Goal: Task Accomplishment & Management: Use online tool/utility

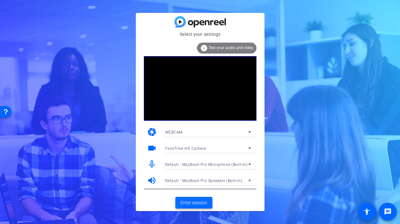
click at [197, 203] on span "Enter session" at bounding box center [194, 202] width 27 height 7
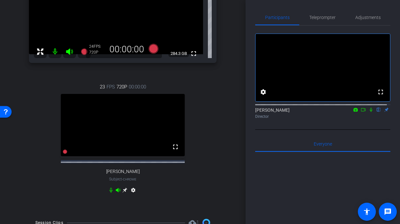
scroll to position [107, 0]
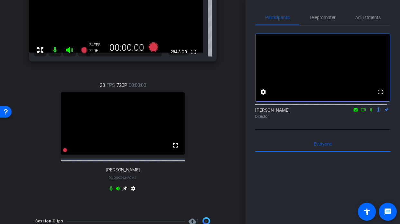
click at [123, 191] on icon at bounding box center [124, 188] width 5 height 5
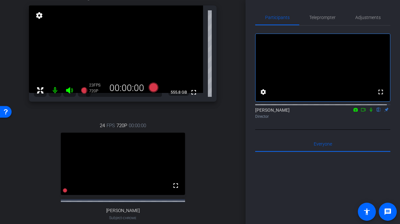
scroll to position [50, 0]
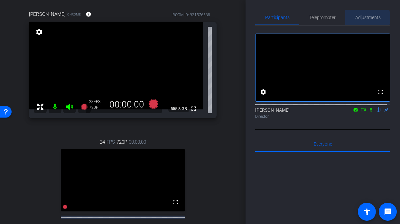
click at [361, 18] on span "Adjustments" at bounding box center [368, 17] width 25 height 5
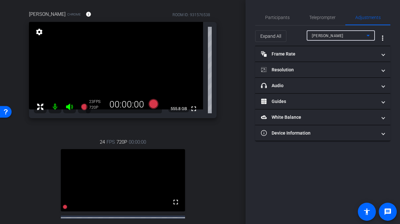
click at [347, 36] on div "[PERSON_NAME]" at bounding box center [339, 36] width 55 height 8
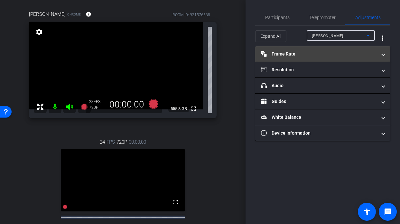
click at [329, 53] on mat-panel-title "Frame Rate Frame Rate" at bounding box center [319, 54] width 116 height 7
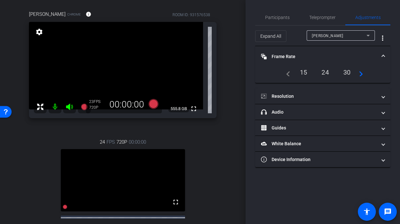
click at [326, 73] on div "24" at bounding box center [325, 72] width 17 height 11
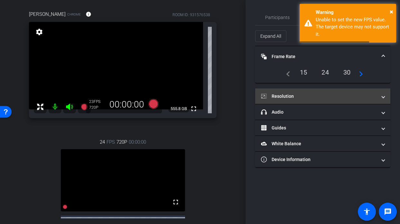
click at [320, 93] on mat-panel-title "Resolution" at bounding box center [319, 96] width 116 height 7
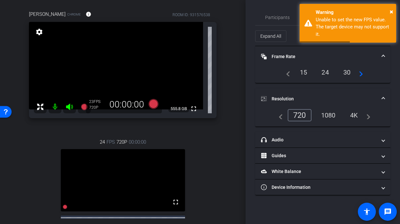
click at [326, 119] on div "1080" at bounding box center [329, 115] width 24 height 11
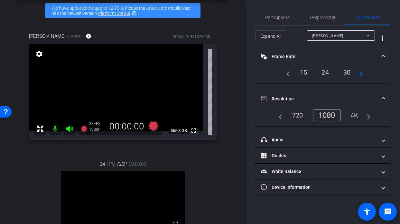
scroll to position [28, 0]
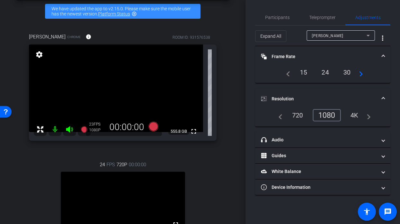
click at [221, 163] on div "[PERSON_NAME] Chrome info ROOM ID: 931576538 fullscreen settings 555.8 GB 23 FP…" at bounding box center [123, 156] width 214 height 267
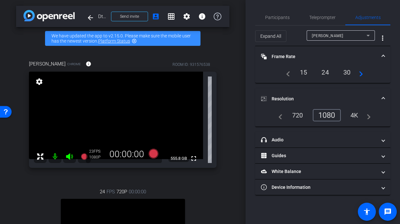
scroll to position [2, 0]
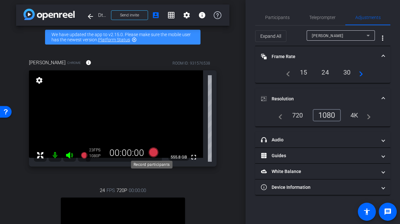
click at [152, 151] on icon at bounding box center [154, 152] width 10 height 10
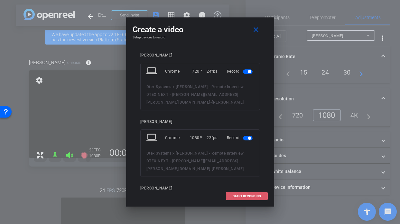
click at [256, 195] on span "START RECORDING" at bounding box center [247, 195] width 28 height 3
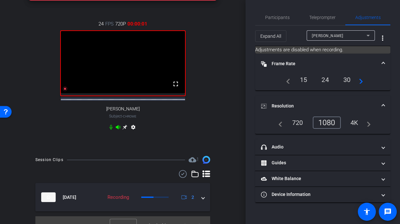
scroll to position [183, 0]
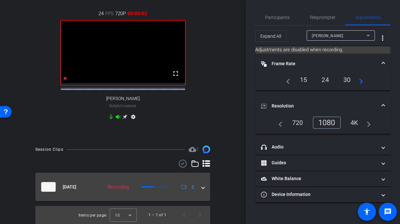
click at [202, 186] on span at bounding box center [203, 186] width 3 height 7
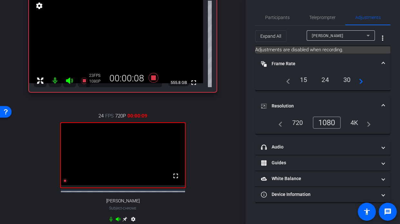
scroll to position [41, 0]
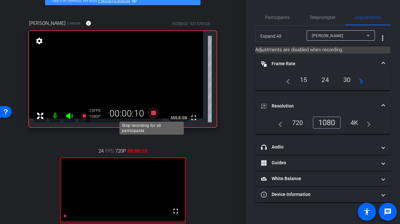
click at [153, 112] on icon at bounding box center [154, 113] width 10 height 10
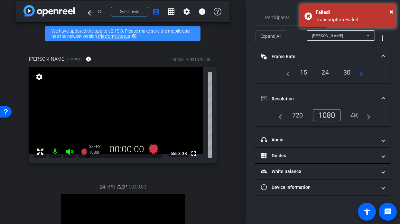
scroll to position [5, 0]
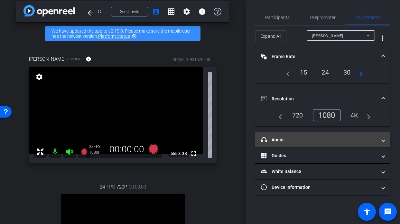
click at [310, 141] on mat-panel-title "headphone icon Audio" at bounding box center [319, 139] width 116 height 7
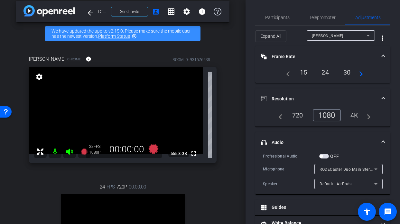
click at [326, 156] on span "button" at bounding box center [325, 156] width 10 height 5
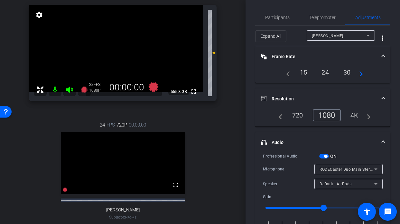
scroll to position [58, 0]
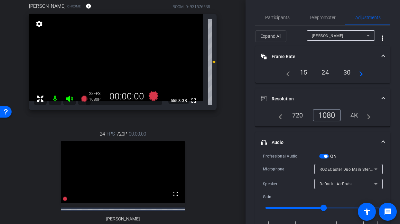
click at [227, 126] on div "arrow_back Dtex Systems x [PERSON_NAME] - Remote Interview DTEX NEXT - [PERSON_…" at bounding box center [123, 54] width 246 height 224
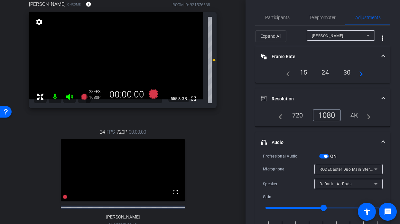
scroll to position [59, 0]
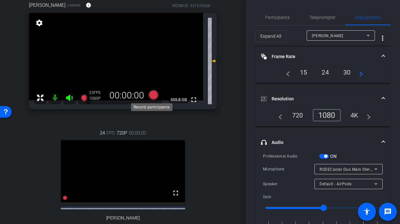
click at [151, 96] on icon at bounding box center [154, 95] width 10 height 10
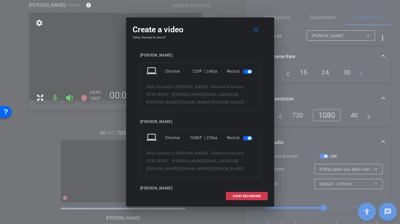
click at [248, 72] on span "button" at bounding box center [249, 71] width 3 height 3
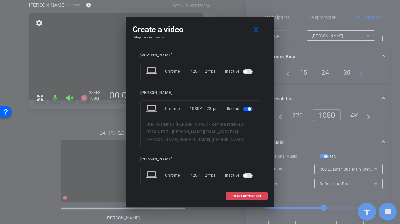
click at [251, 194] on span "START RECORDING" at bounding box center [247, 195] width 28 height 3
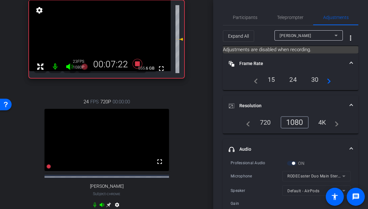
scroll to position [71, 0]
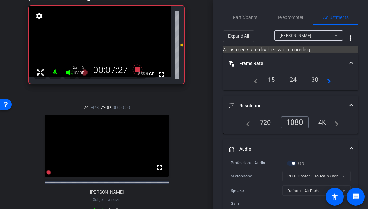
click at [197, 71] on div "arrow_back Dtex Systems x [PERSON_NAME] - Remote Interview DTEX NEXT - [PERSON_…" at bounding box center [106, 33] width 213 height 209
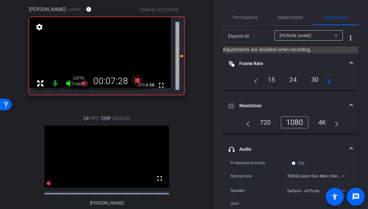
scroll to position [49, 0]
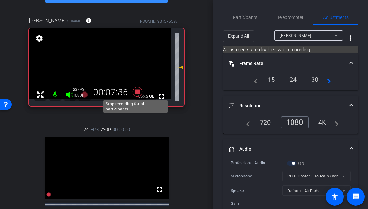
click at [136, 92] on icon at bounding box center [137, 92] width 10 height 10
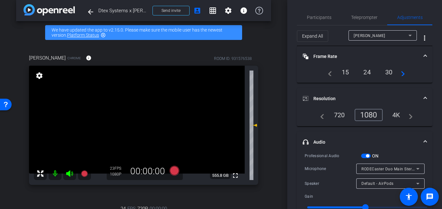
scroll to position [0, 0]
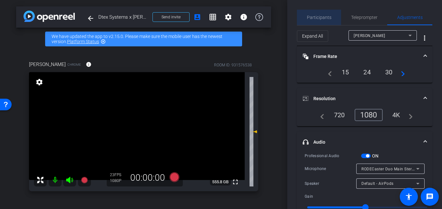
click at [325, 15] on span "Participants" at bounding box center [319, 17] width 24 height 5
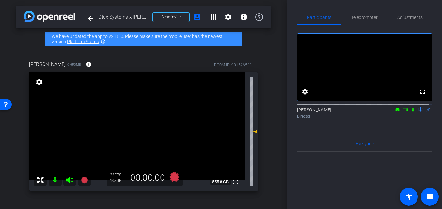
click at [262, 92] on div "[PERSON_NAME] Chrome info ROOM ID: 931576538 fullscreen settings 555.8 GB 23 FP…" at bounding box center [143, 195] width 255 height 290
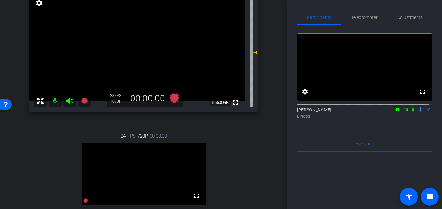
scroll to position [79, 0]
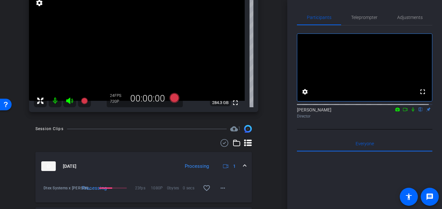
click at [410, 112] on icon at bounding box center [412, 109] width 5 height 5
click at [402, 112] on icon at bounding box center [404, 109] width 5 height 5
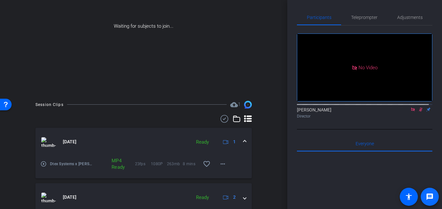
scroll to position [107, 0]
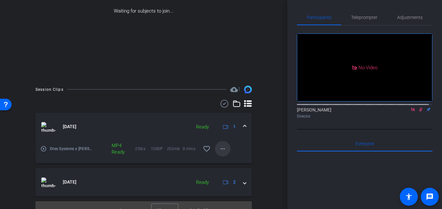
click at [220, 148] on mat-icon "more_horiz" at bounding box center [223, 149] width 8 height 8
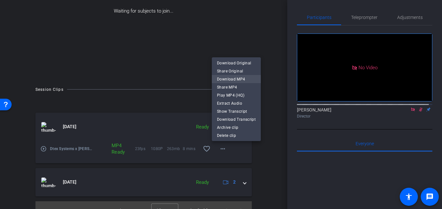
click at [239, 80] on span "Download MP4" at bounding box center [236, 79] width 39 height 8
